Goal: Information Seeking & Learning: Learn about a topic

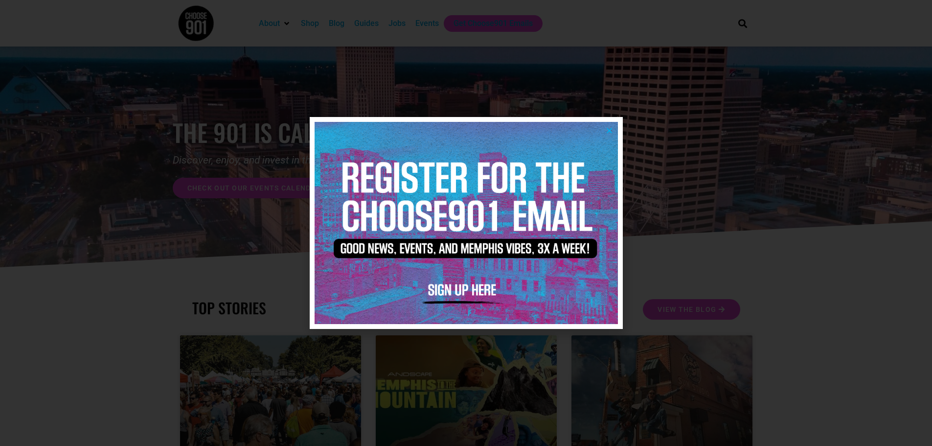
click at [604, 132] on img at bounding box center [465, 223] width 303 height 202
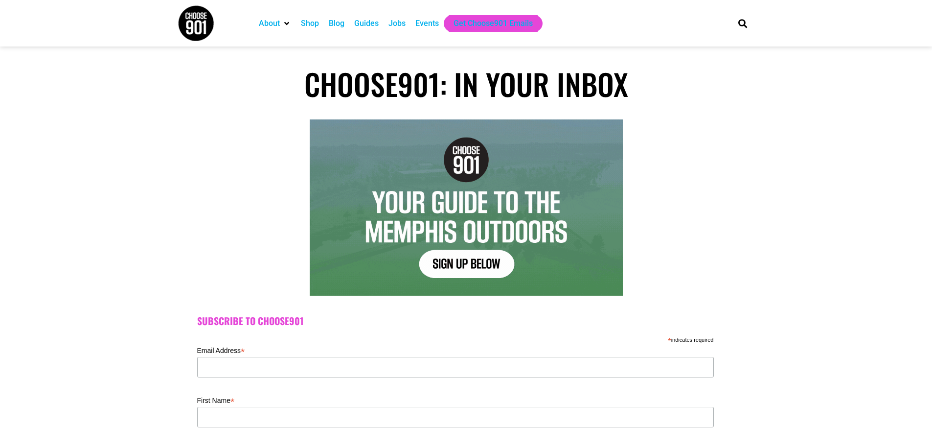
click at [193, 21] on img at bounding box center [196, 23] width 37 height 37
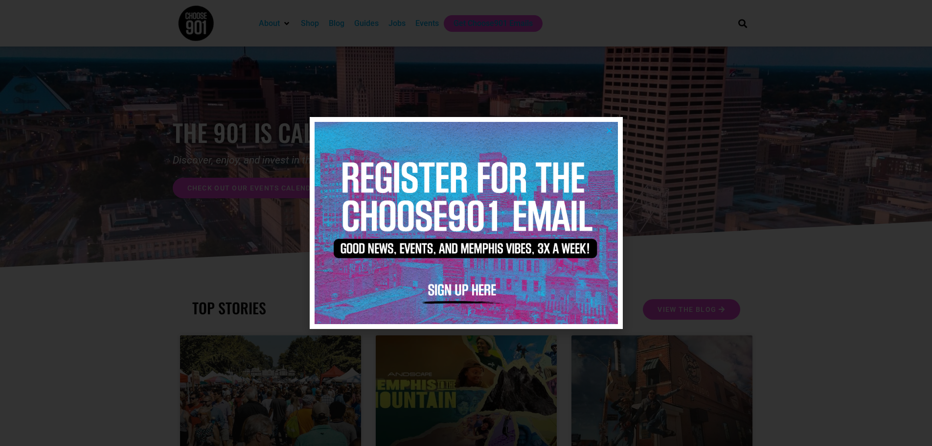
click at [713, 219] on div at bounding box center [466, 223] width 932 height 446
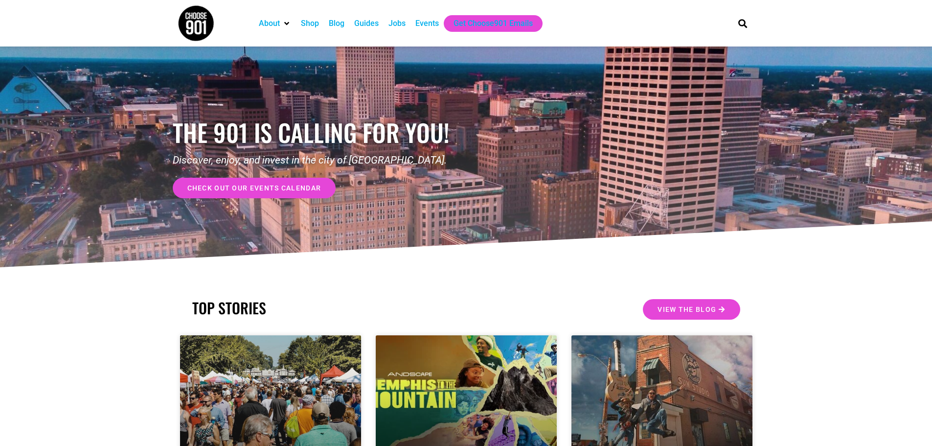
scroll to position [186, 0]
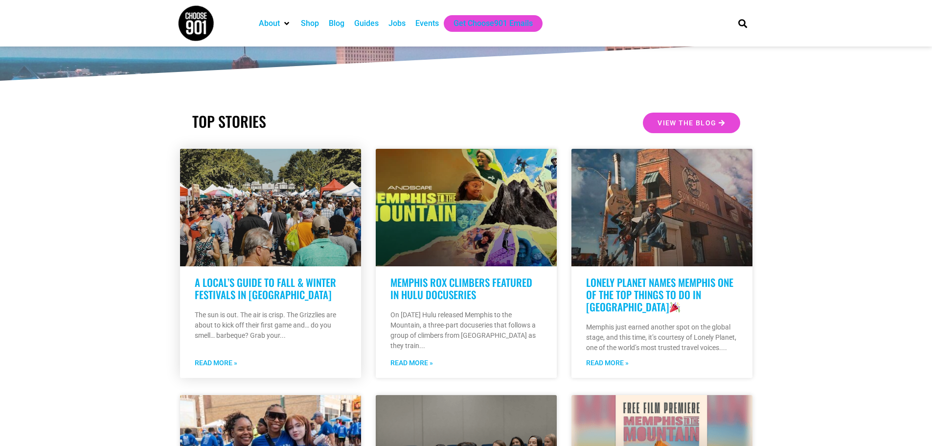
click at [250, 293] on link "A Local’s Guide to Fall & Winter Festivals in Memphis" at bounding box center [265, 287] width 141 height 27
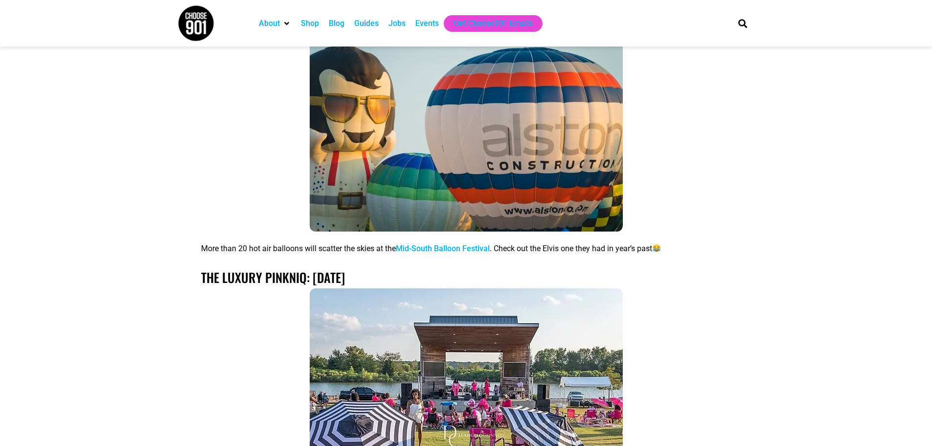
scroll to position [1559, 0]
